Goal: Browse casually

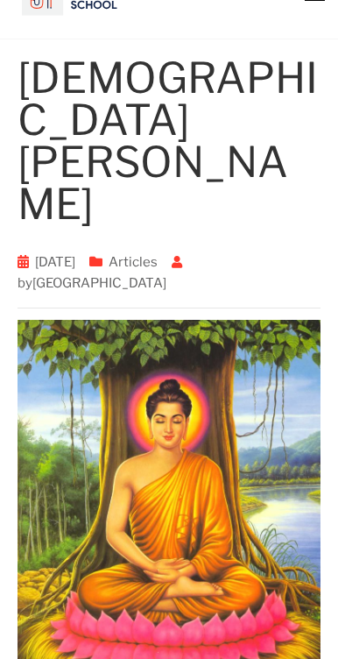
scroll to position [68, 0]
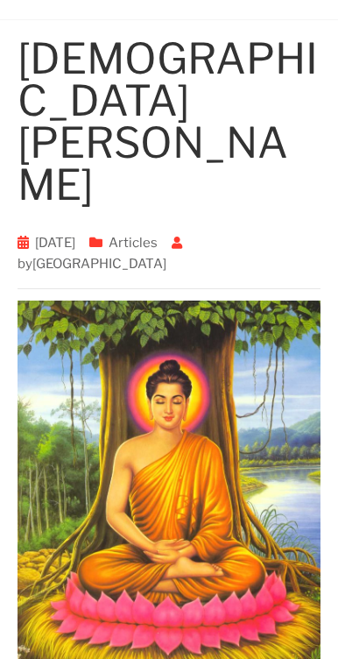
click at [240, 364] on img at bounding box center [169, 509] width 303 height 418
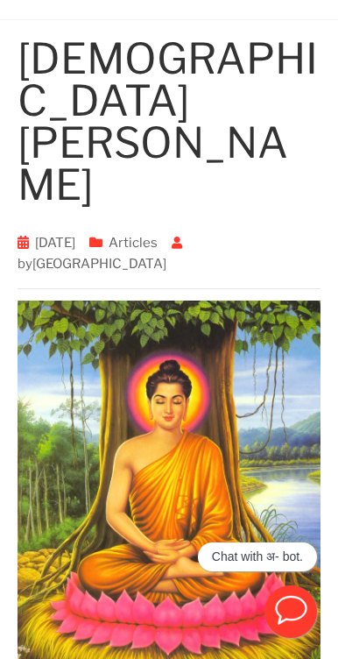
click at [257, 369] on img at bounding box center [169, 509] width 303 height 418
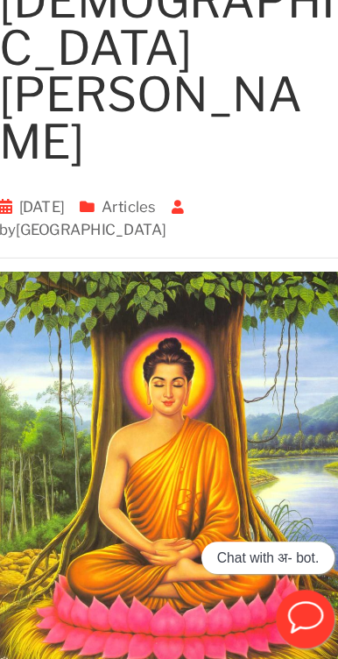
click at [189, 398] on img at bounding box center [169, 509] width 303 height 418
click at [309, 521] on img at bounding box center [169, 509] width 303 height 418
